Goal: Check status: Check status

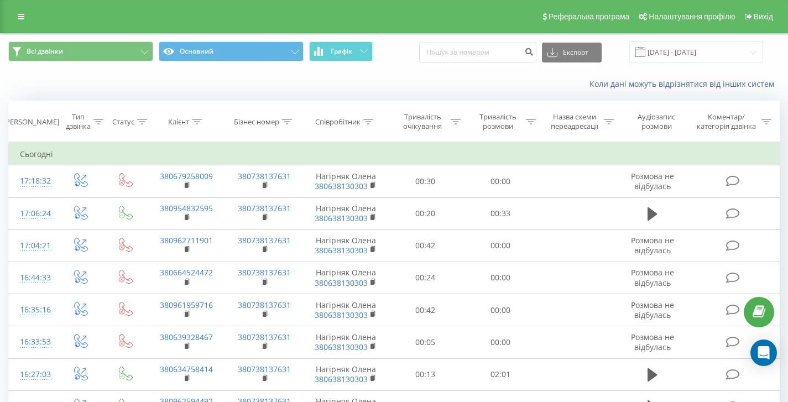
click at [502, 85] on div "Коли дані можуть відрізнятися вiд інших систем" at bounding box center [542, 84] width 492 height 11
click at [697, 51] on input "21.08.2025 - 21.08.2025" at bounding box center [696, 52] width 134 height 22
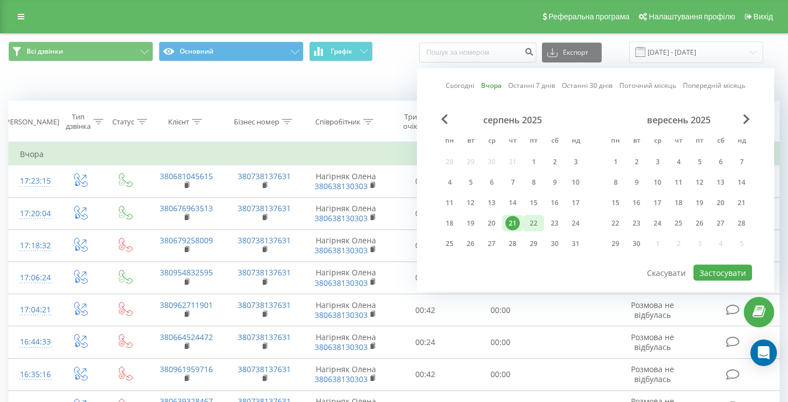
click at [533, 225] on div "22" at bounding box center [534, 223] width 14 height 14
click at [738, 284] on div "Сьогодні Вчора Останні 7 днів Останні 30 днів Поточний місяць Попередній місяць…" at bounding box center [595, 180] width 357 height 223
click at [738, 277] on button "Застосувати" at bounding box center [723, 273] width 59 height 16
type input "[DATE] - [DATE]"
